Goal: Task Accomplishment & Management: Complete application form

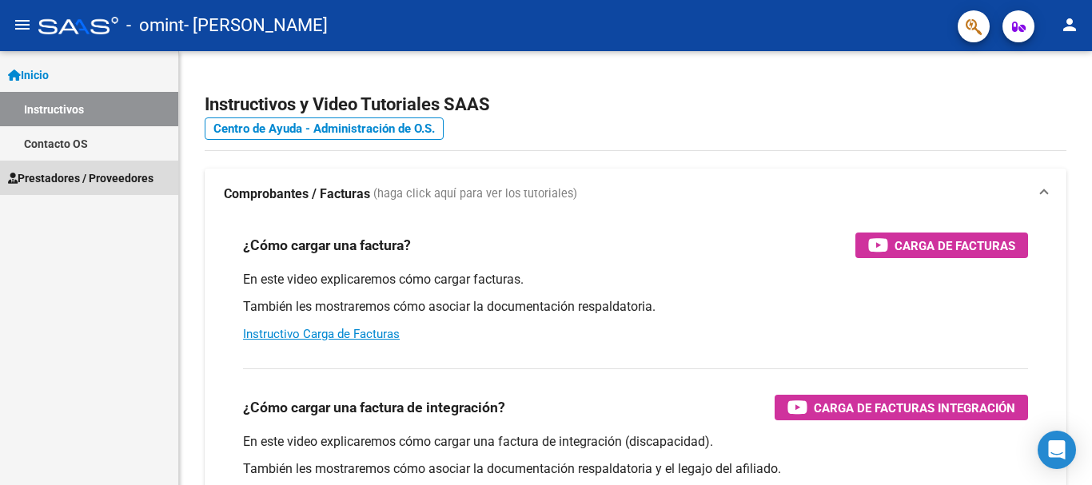
click at [102, 185] on span "Prestadores / Proveedores" at bounding box center [80, 178] width 145 height 18
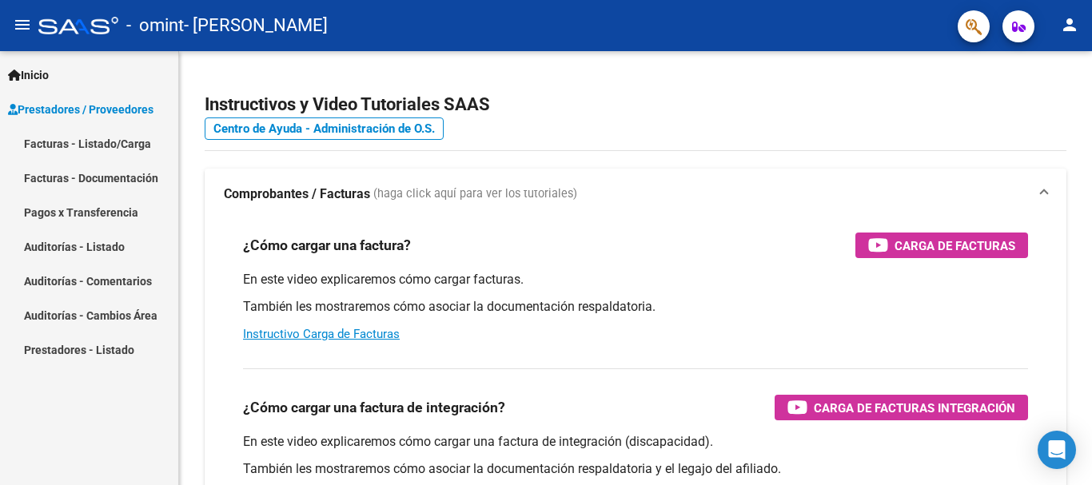
click at [119, 146] on link "Facturas - Listado/Carga" at bounding box center [89, 143] width 178 height 34
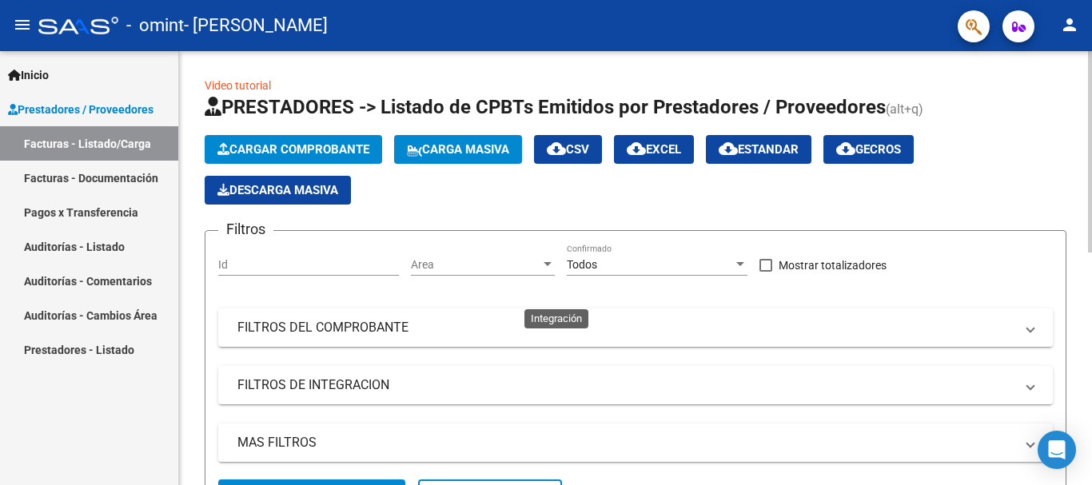
scroll to position [400, 0]
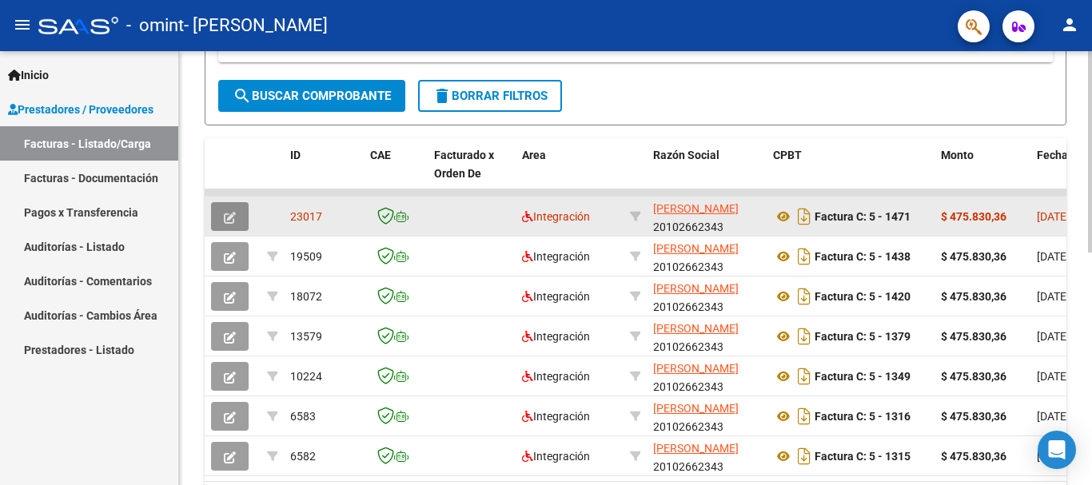
click at [229, 217] on icon "button" at bounding box center [230, 218] width 12 height 12
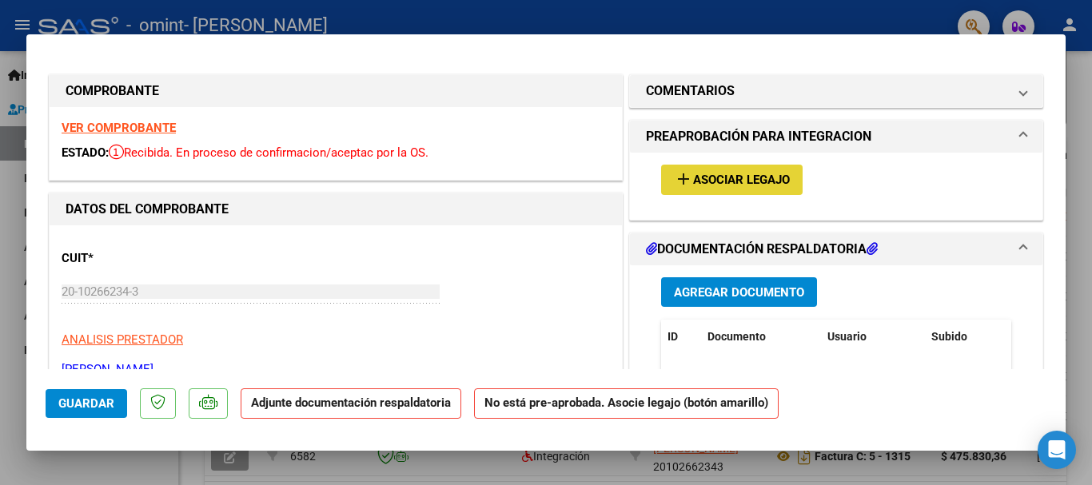
click at [713, 190] on button "add Asociar Legajo" at bounding box center [731, 180] width 141 height 30
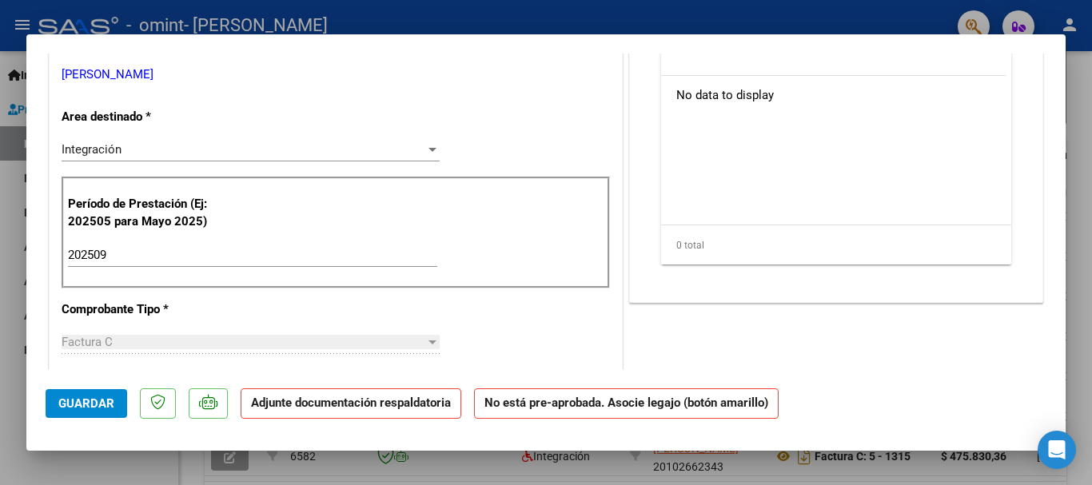
scroll to position [0, 0]
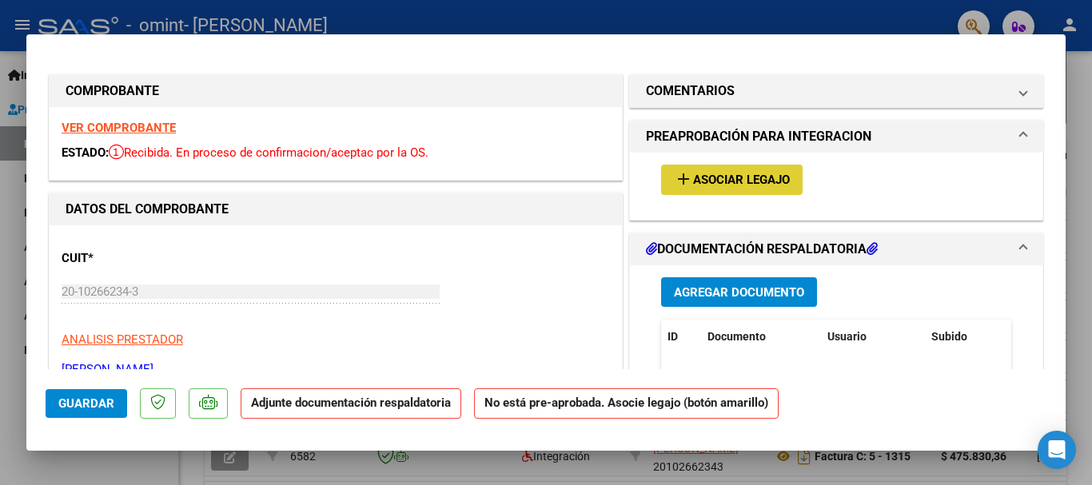
click at [738, 181] on span "Asociar Legajo" at bounding box center [741, 180] width 97 height 14
click at [758, 192] on button "add Asociar Legajo" at bounding box center [731, 180] width 141 height 30
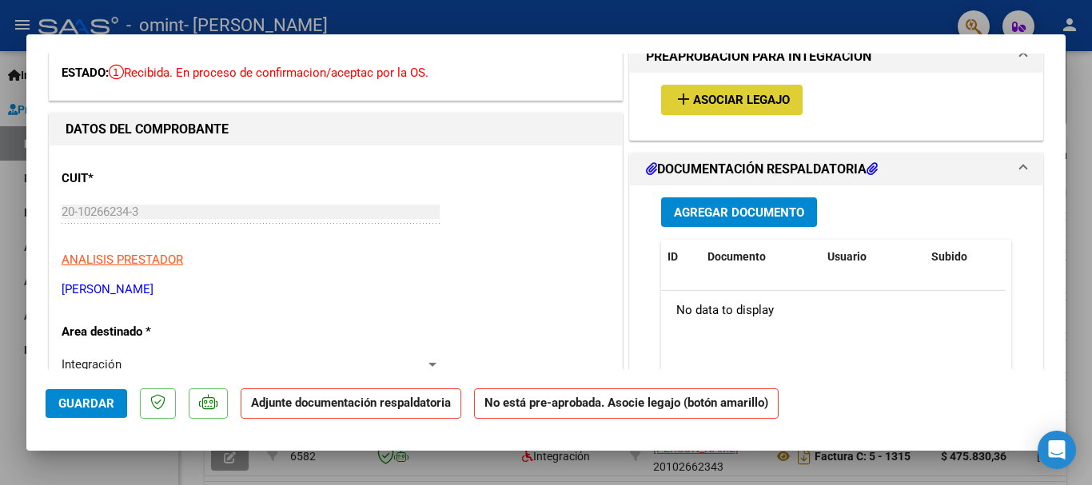
scroll to position [80, 0]
click at [762, 210] on span "Agregar Documento" at bounding box center [739, 212] width 130 height 14
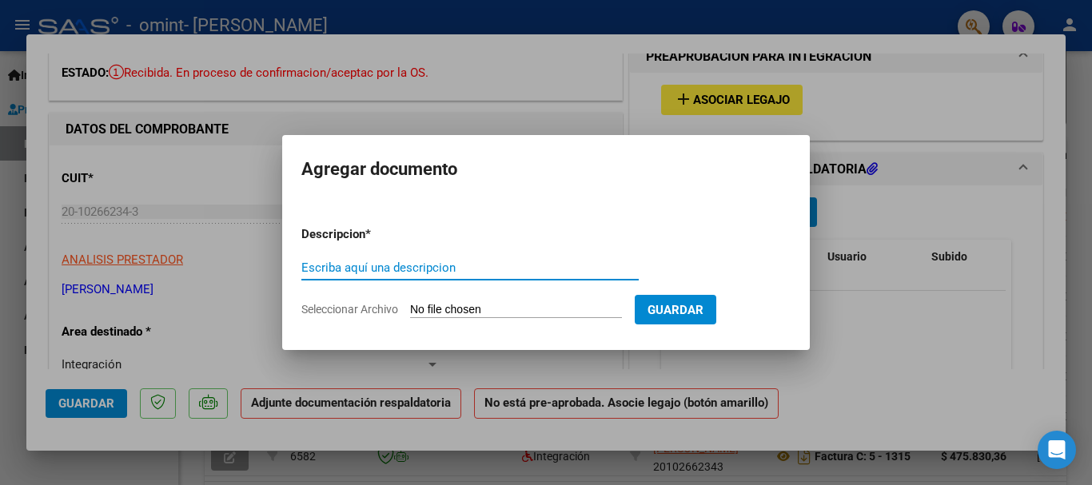
click at [405, 265] on input "Escriba aquí una descripcion" at bounding box center [469, 268] width 337 height 14
type input "PLANILLA DE ASISTENCIA MES DE SEPTIEMBRE [PERSON_NAME]"
click at [450, 305] on input "Seleccionar Archivo" at bounding box center [516, 310] width 212 height 15
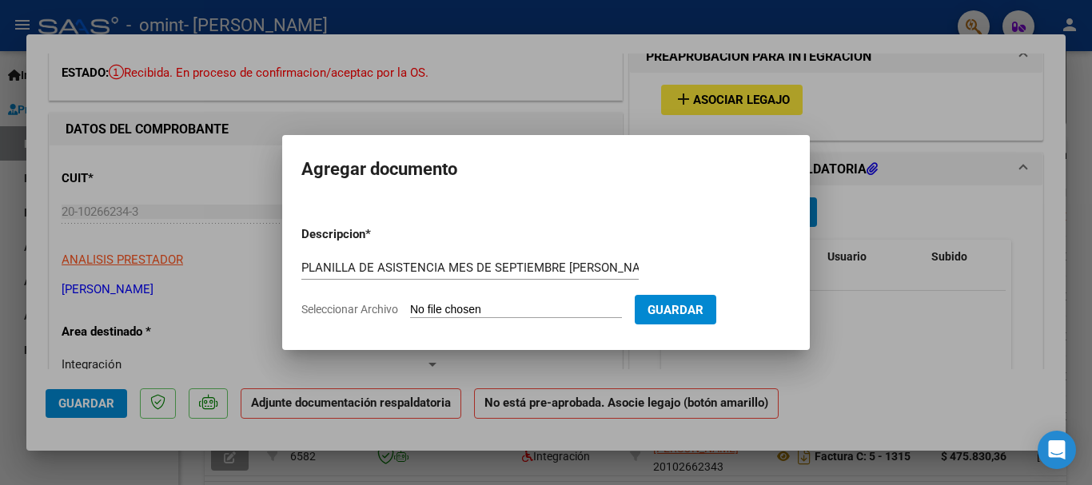
click at [473, 309] on input "Seleccionar Archivo" at bounding box center [516, 310] width 212 height 15
type input "C:\fakepath\PLANILLA DE ASISTENCIA [PERSON_NAME] MES DE [DATE].pdf"
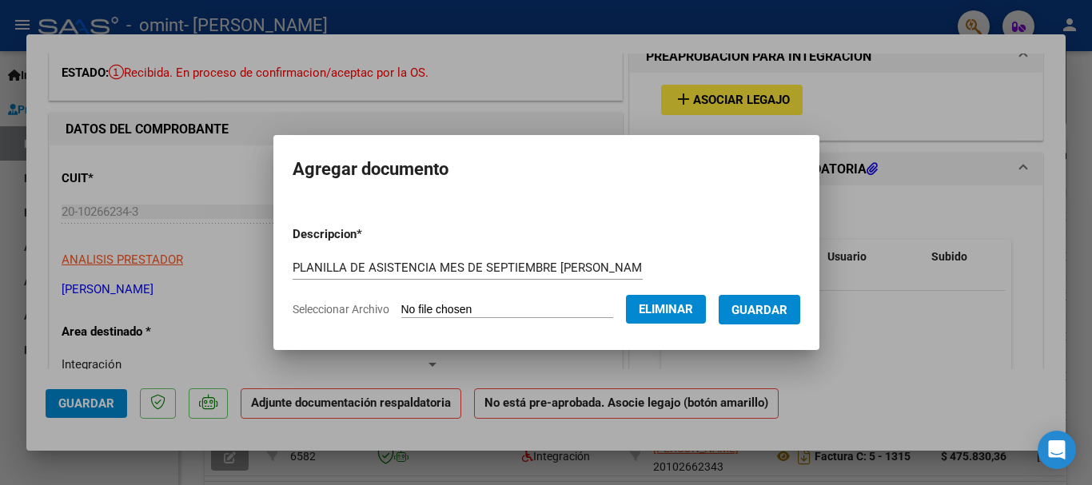
click at [674, 310] on span "Eliminar" at bounding box center [665, 309] width 54 height 14
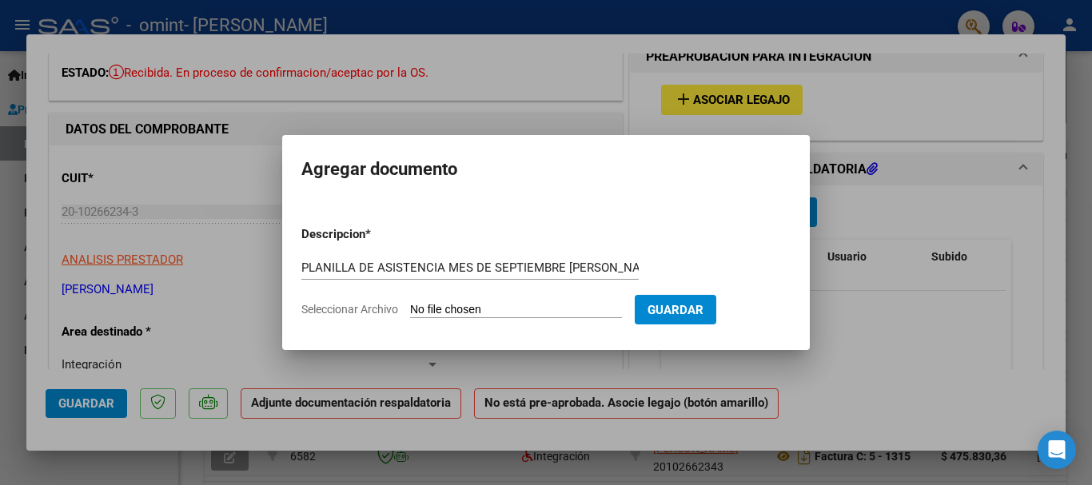
click at [417, 303] on input "Seleccionar Archivo" at bounding box center [516, 310] width 212 height 15
type input "C:\fakepath\PLANILLA DE ASISTENCIA [PERSON_NAME] MES DE [DATE].pdf"
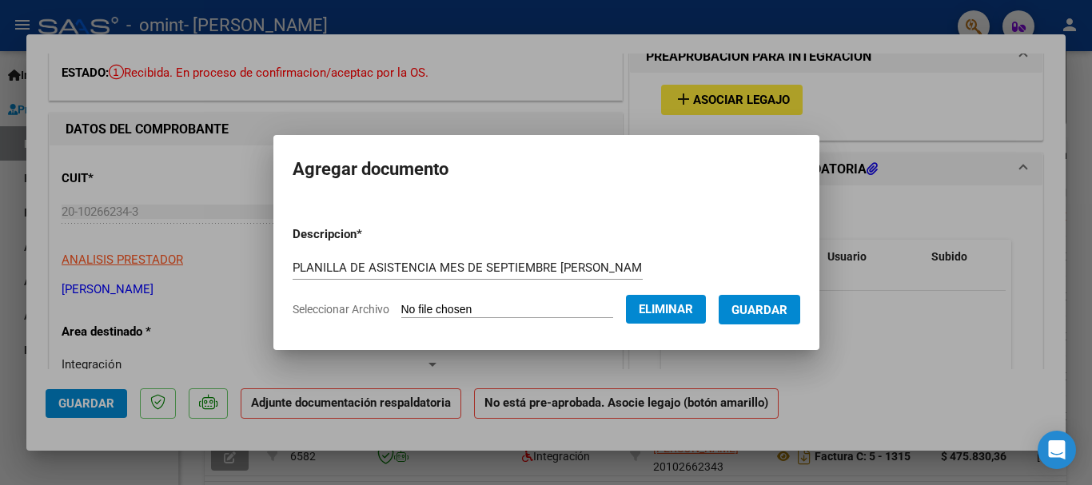
click at [762, 308] on span "Guardar" at bounding box center [759, 310] width 56 height 14
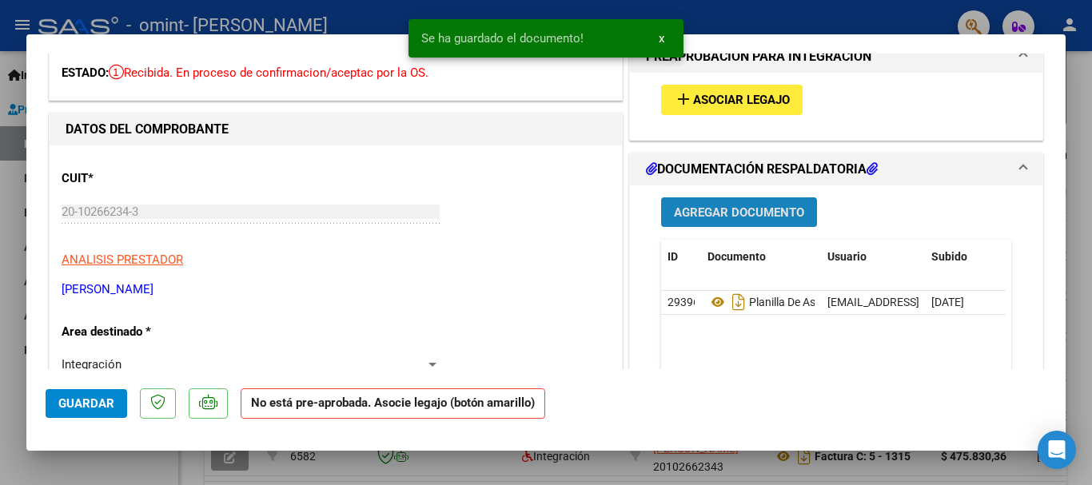
click at [712, 213] on span "Agregar Documento" at bounding box center [739, 212] width 130 height 14
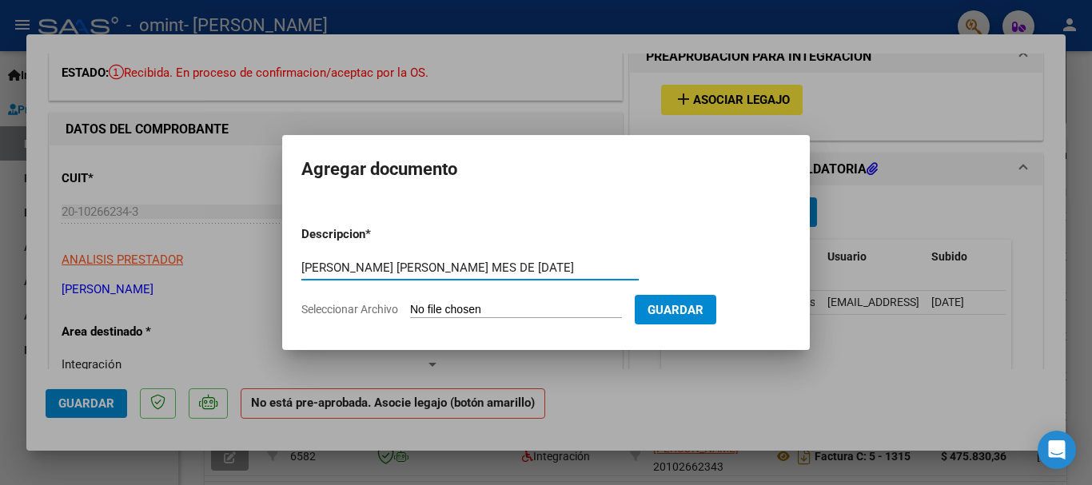
scroll to position [0, 24]
type input "[PERSON_NAME] [PERSON_NAME] MES DE [DATE]"
click at [449, 313] on input "Seleccionar Archivo" at bounding box center [516, 310] width 212 height 15
type input "C:\fakepath\CONSTANCIA DE ASISTENCIA [PERSON_NAME] MES DE [DATE].pdf"
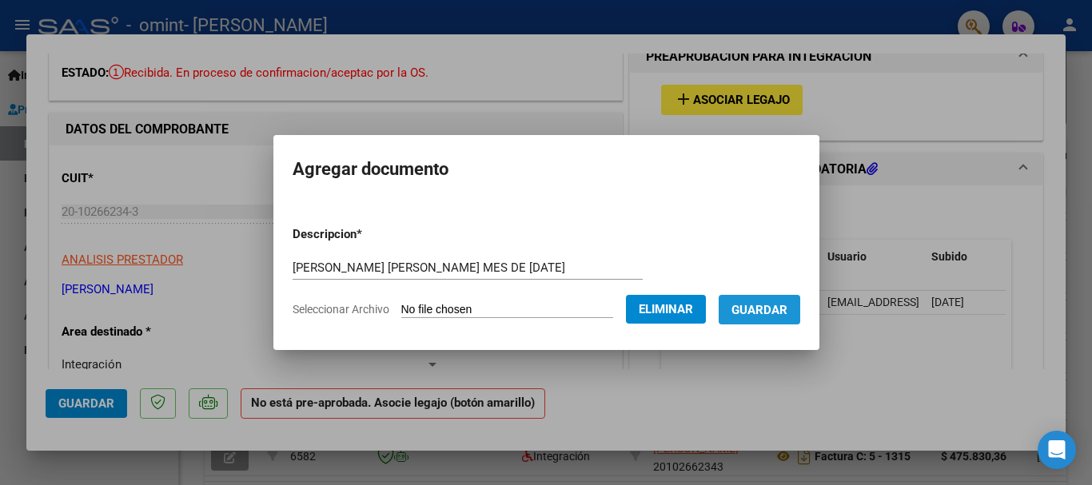
click at [783, 308] on span "Guardar" at bounding box center [759, 310] width 56 height 14
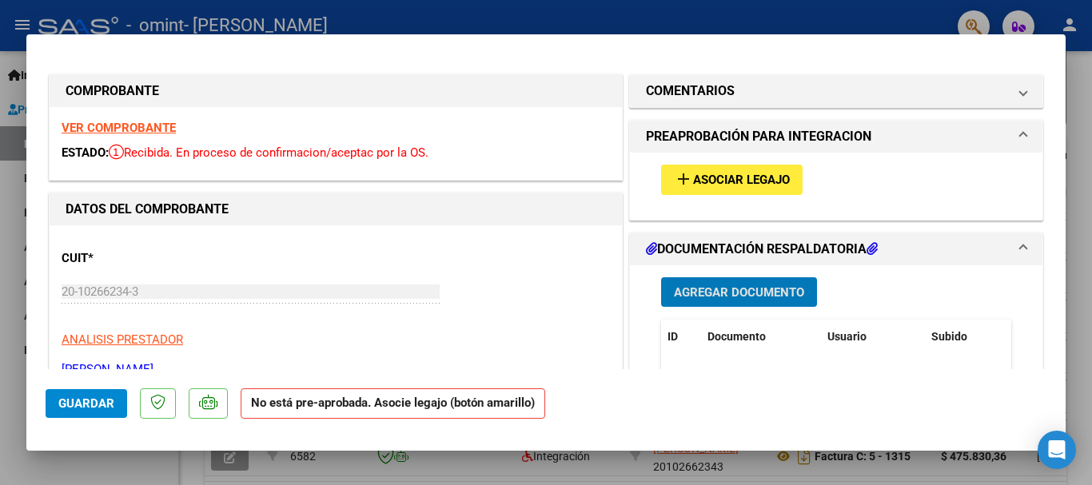
click at [722, 181] on span "Asociar Legajo" at bounding box center [741, 180] width 97 height 14
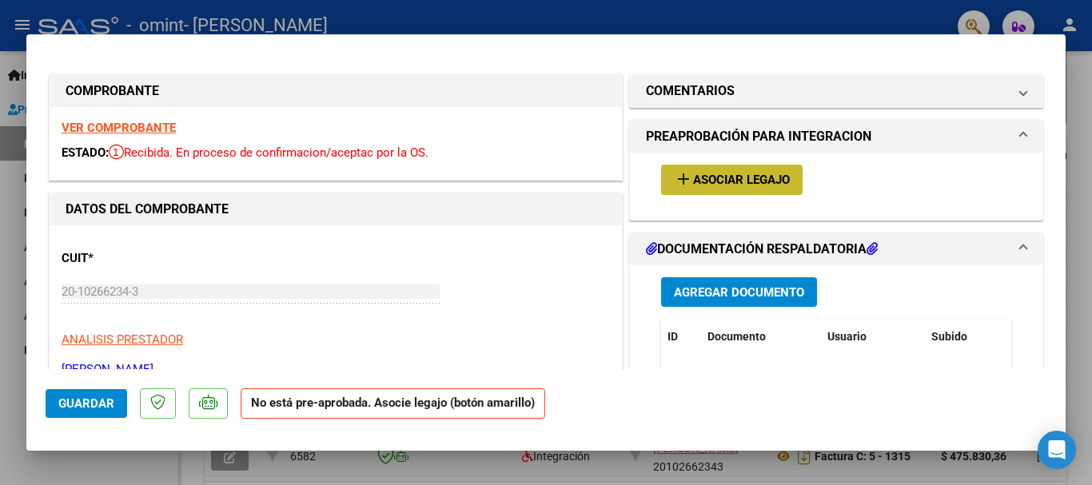
click at [742, 183] on span "Asociar Legajo" at bounding box center [741, 180] width 97 height 14
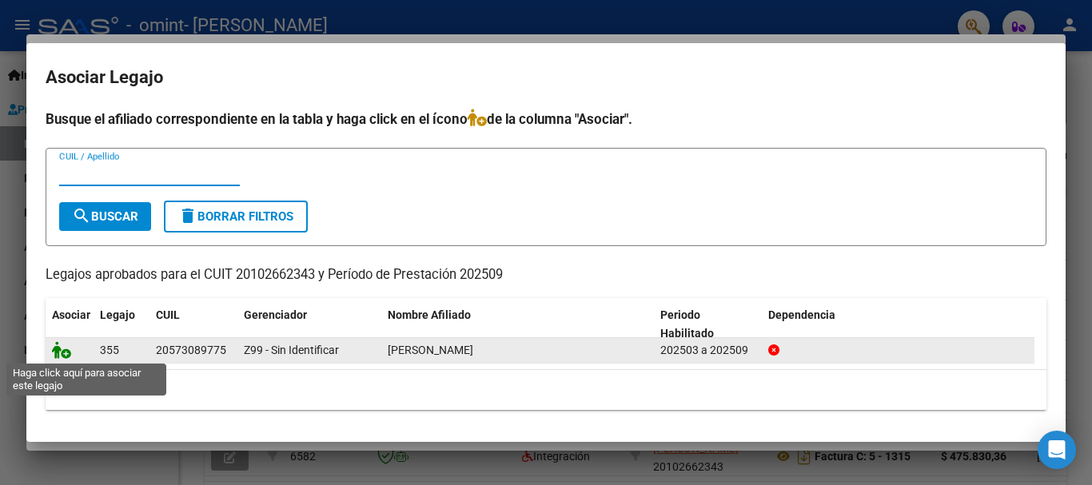
click at [58, 348] on icon at bounding box center [61, 350] width 19 height 18
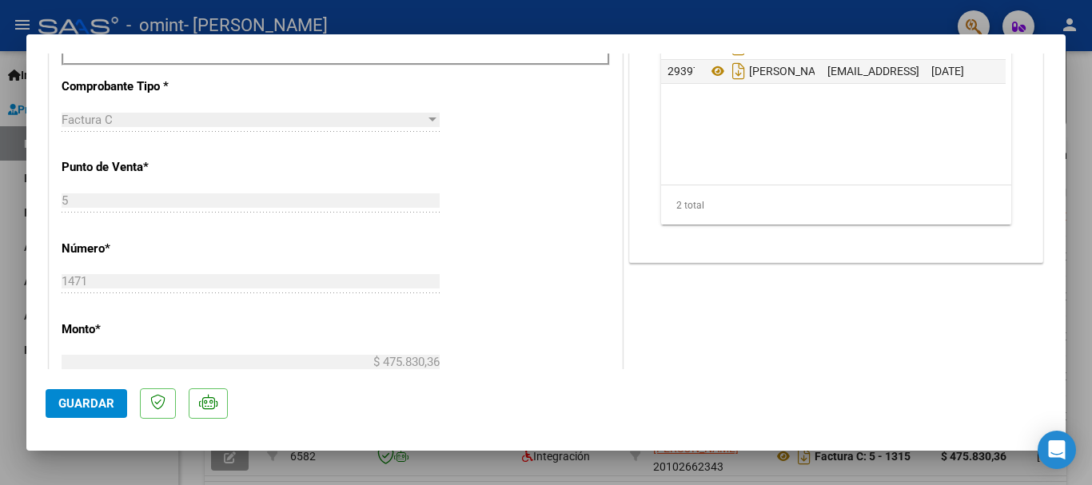
scroll to position [400, 0]
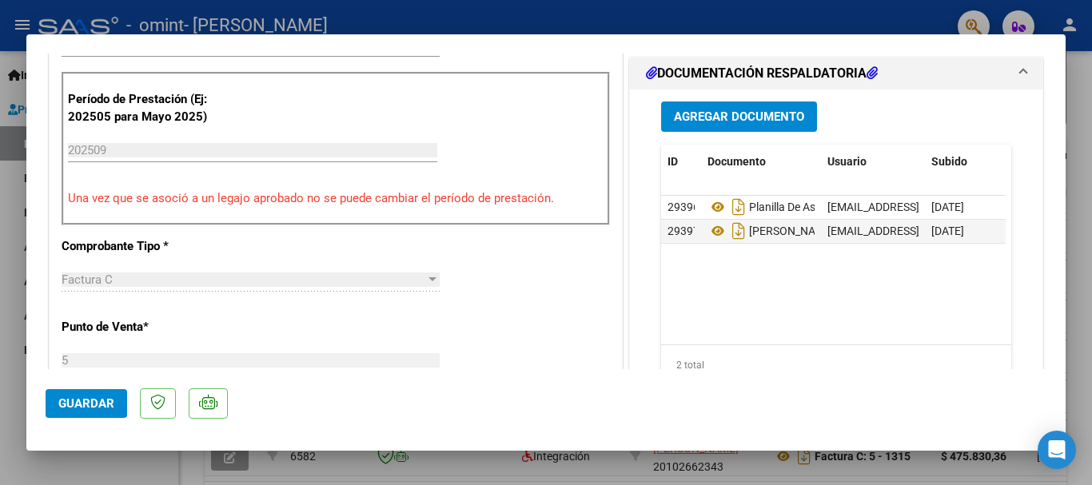
click at [77, 411] on button "Guardar" at bounding box center [87, 403] width 82 height 29
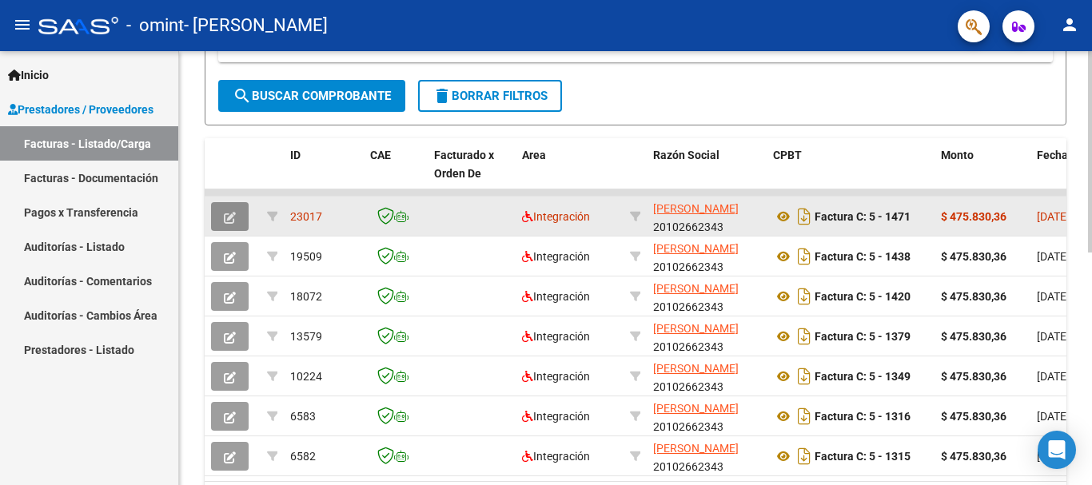
click at [233, 219] on icon "button" at bounding box center [230, 218] width 12 height 12
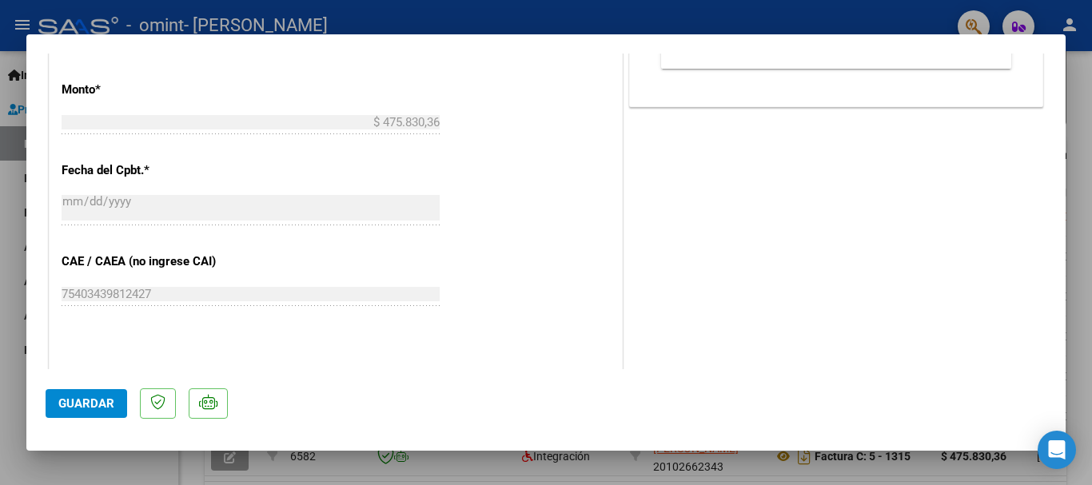
scroll to position [1056, 0]
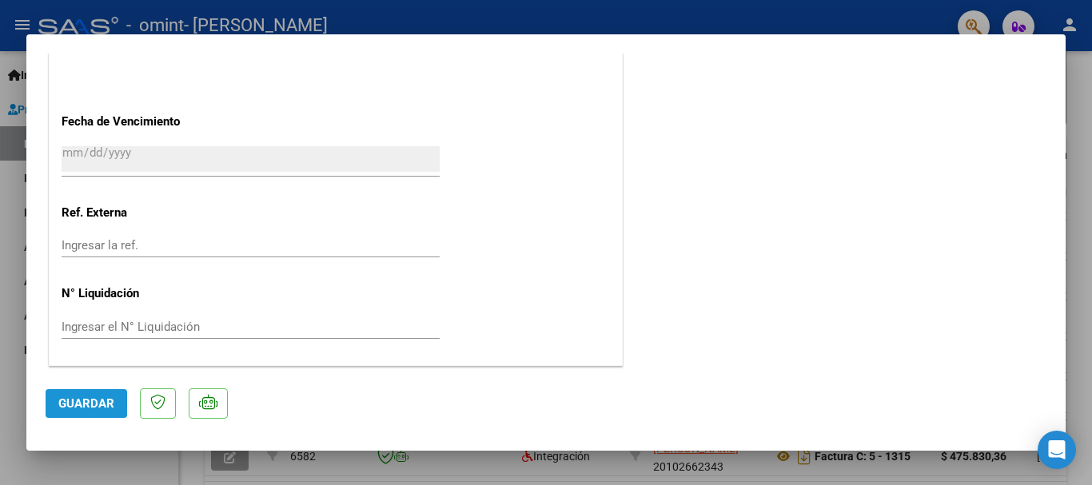
drag, startPoint x: 66, startPoint y: 398, endPoint x: 149, endPoint y: 396, distance: 83.1
click at [70, 400] on span "Guardar" at bounding box center [86, 403] width 56 height 14
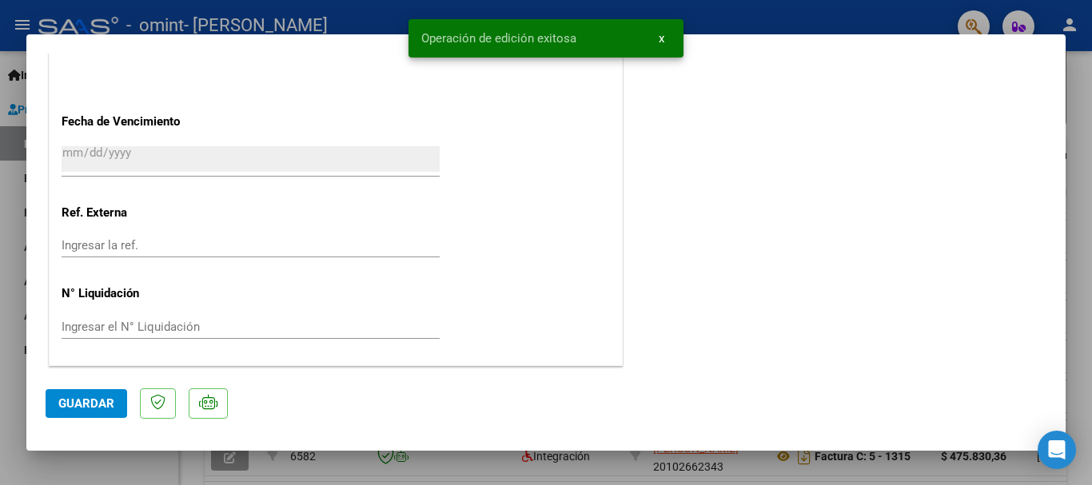
type input "$ 0,00"
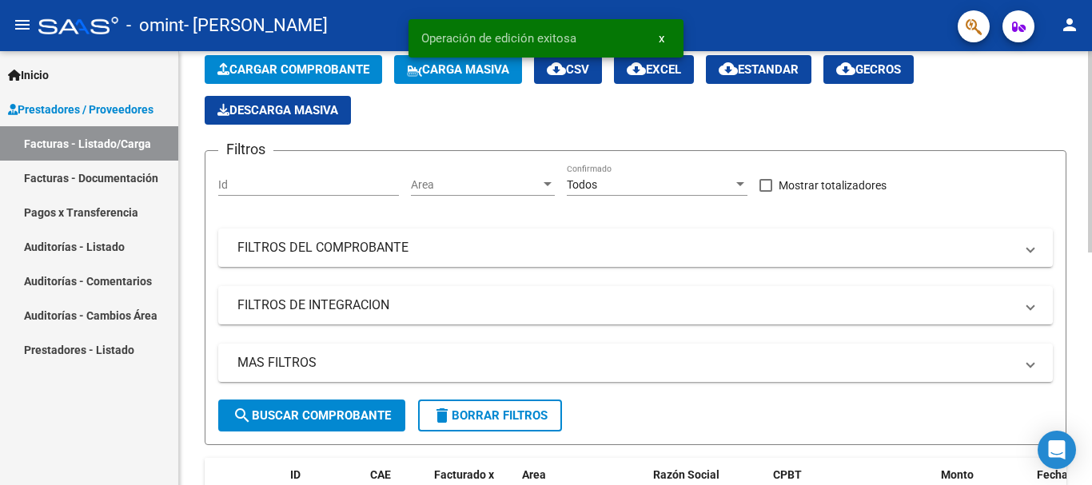
scroll to position [0, 0]
